Goal: Transaction & Acquisition: Purchase product/service

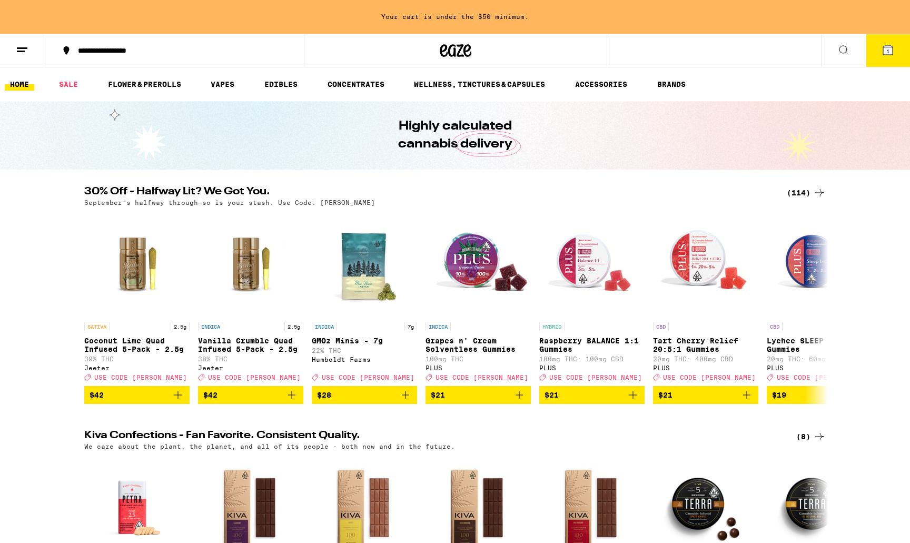
click at [796, 195] on div "(114)" at bounding box center [806, 192] width 39 height 13
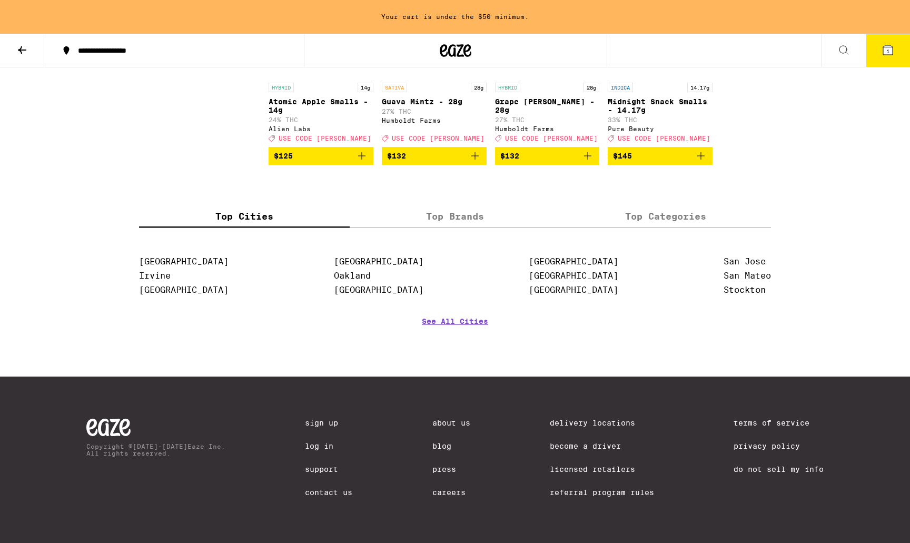
scroll to position [4798, 0]
